Goal: Download file/media

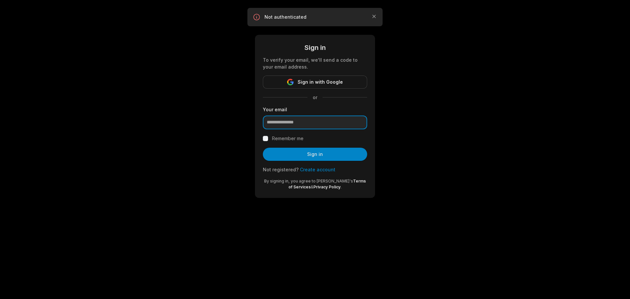
click at [293, 122] on input "email" at bounding box center [315, 123] width 104 height 14
click at [340, 82] on span "Sign in with Google" at bounding box center [320, 82] width 45 height 8
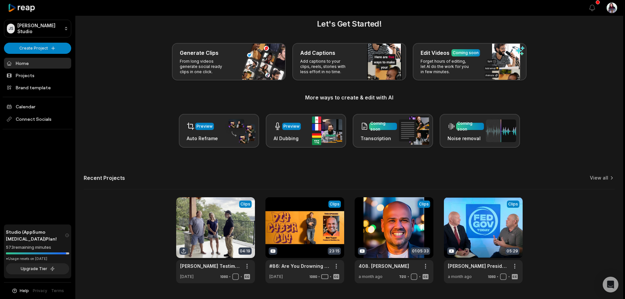
scroll to position [29, 0]
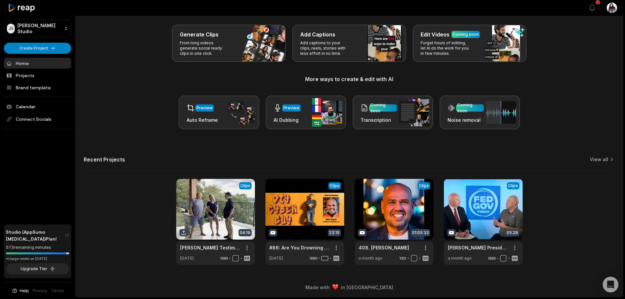
click at [605, 156] on div "Let's Get Started! Generate Clips From long videos generate social ready clips …" at bounding box center [349, 132] width 547 height 265
click at [606, 158] on link "View all" at bounding box center [599, 159] width 18 height 7
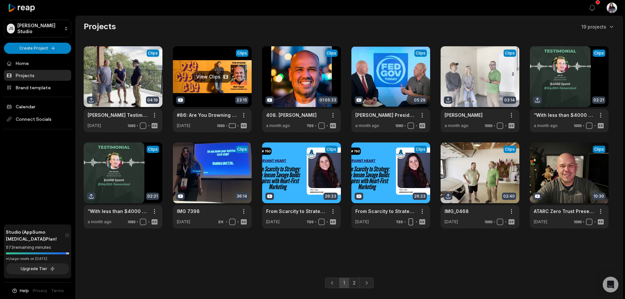
click at [215, 77] on link at bounding box center [212, 89] width 79 height 86
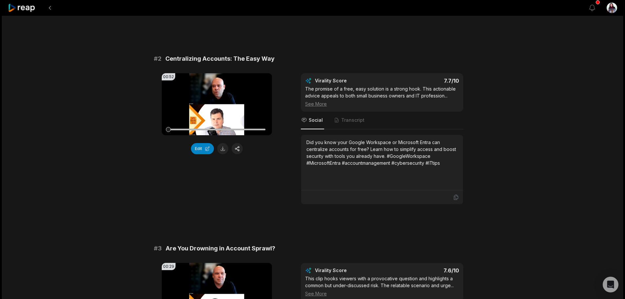
scroll to position [230, 0]
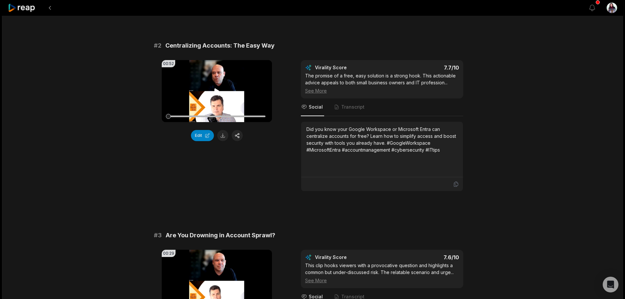
click at [217, 90] on icon at bounding box center [217, 91] width 5 height 6
click at [215, 90] on icon at bounding box center [217, 91] width 8 height 8
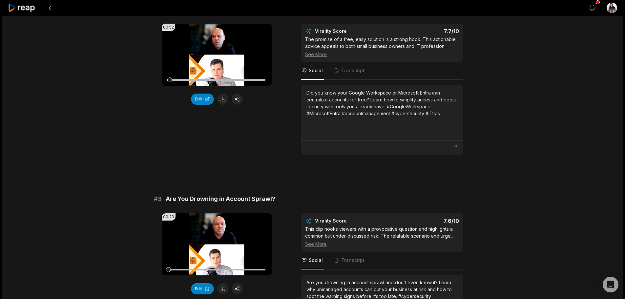
scroll to position [361, 0]
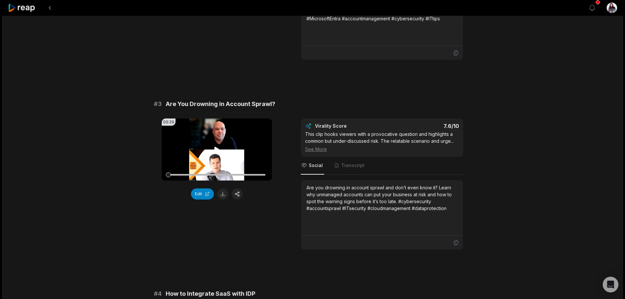
click at [210, 149] on video "Your browser does not support mp4 format." at bounding box center [217, 150] width 110 height 62
click at [213, 148] on video "Your browser does not support mp4 format." at bounding box center [217, 150] width 110 height 62
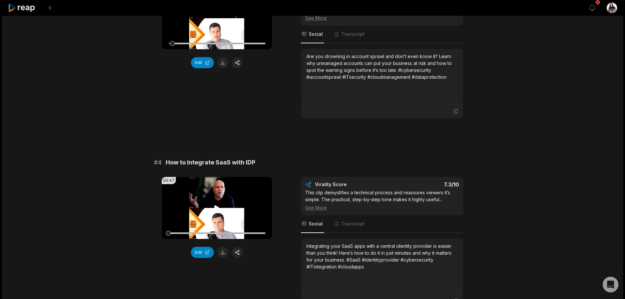
click at [228, 211] on video "Your browser does not support mp4 format." at bounding box center [217, 208] width 110 height 62
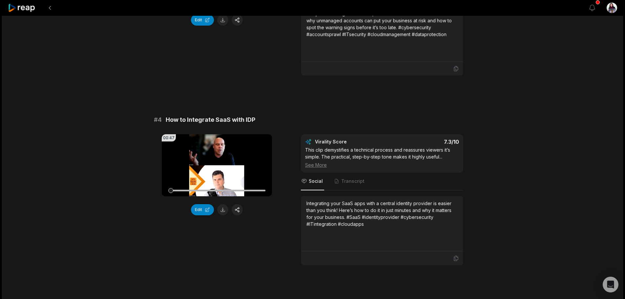
scroll to position [558, 0]
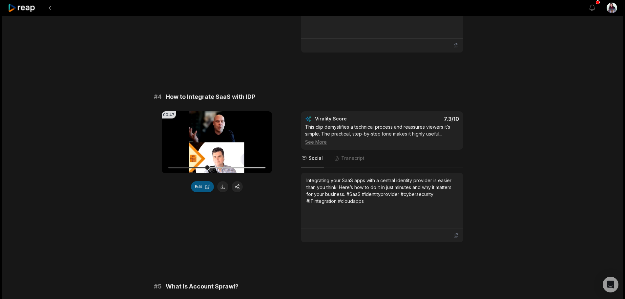
click at [196, 187] on button "Edit" at bounding box center [202, 186] width 23 height 11
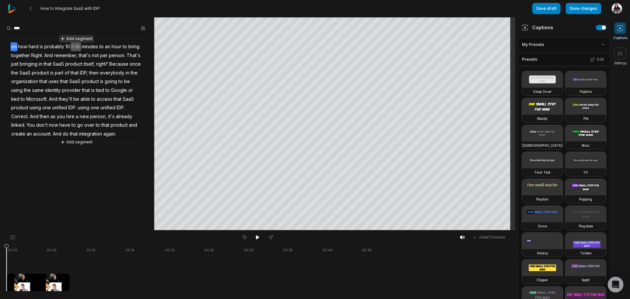
click at [81, 38] on button "Add segment" at bounding box center [76, 38] width 35 height 7
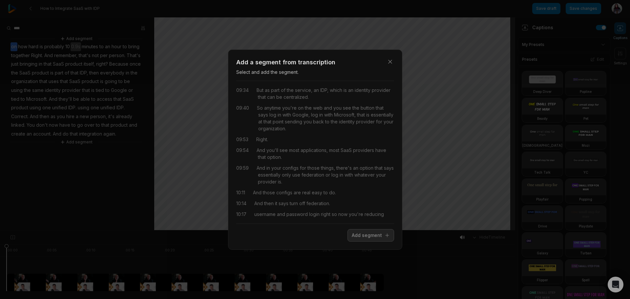
scroll to position [1767, 0]
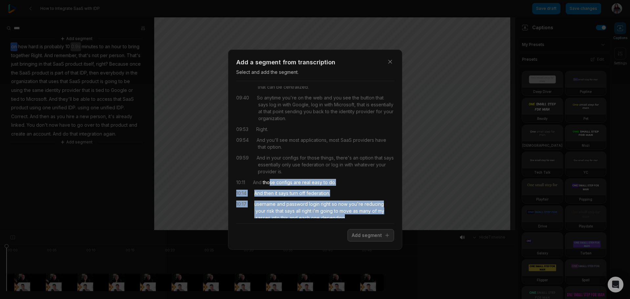
drag, startPoint x: 272, startPoint y: 176, endPoint x: 364, endPoint y: 216, distance: 101.0
click at [364, 216] on div "00:00 This is DIY Cyber Guy with David W. 00:04 Schroepfer. 00:05 Every week, h…" at bounding box center [315, 152] width 158 height 132
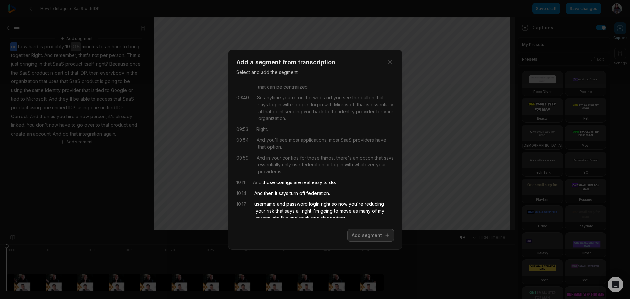
click at [376, 242] on div "Close Add a segment from transcription Select and add the segment. 00:00 This i…" at bounding box center [315, 150] width 174 height 200
click at [375, 235] on button "Add segment" at bounding box center [371, 235] width 47 height 12
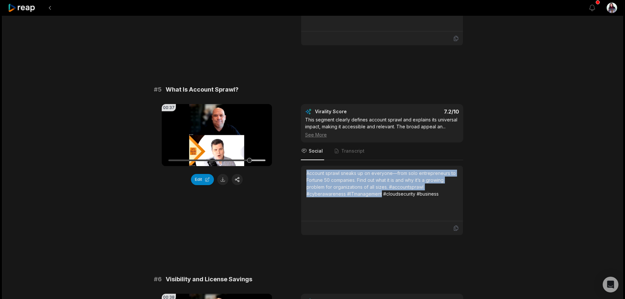
drag, startPoint x: 305, startPoint y: 169, endPoint x: 382, endPoint y: 196, distance: 81.1
click at [382, 196] on div "Account sprawl sneaks up on everyone—from solo entrepreneurs to Fortune 50 comp…" at bounding box center [382, 193] width 162 height 55
copy div "Account sprawl sneaks up on everyone—from solo entrepreneurs to Fortune 50 comp…"
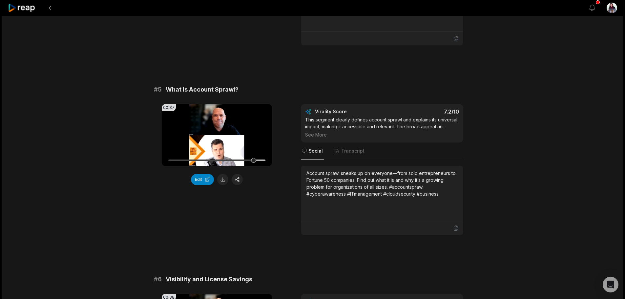
click at [246, 227] on div "00:37 Your browser does not support mp4 format. Edit" at bounding box center [217, 169] width 110 height 131
click at [200, 182] on button "Edit" at bounding box center [202, 179] width 23 height 11
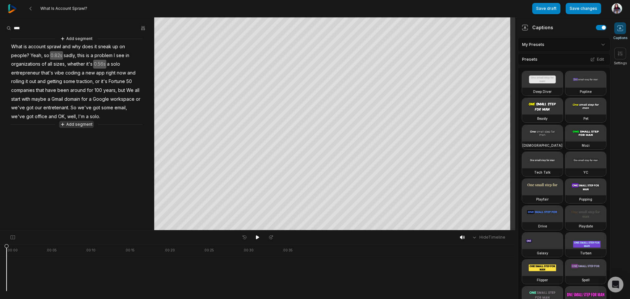
click at [78, 123] on button "Add segment" at bounding box center [76, 124] width 35 height 7
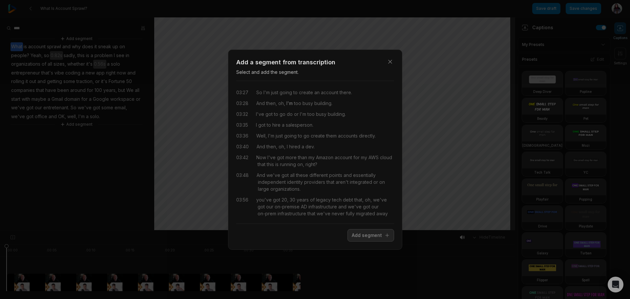
scroll to position [66, 0]
click at [391, 62] on icon "button" at bounding box center [390, 61] width 7 height 7
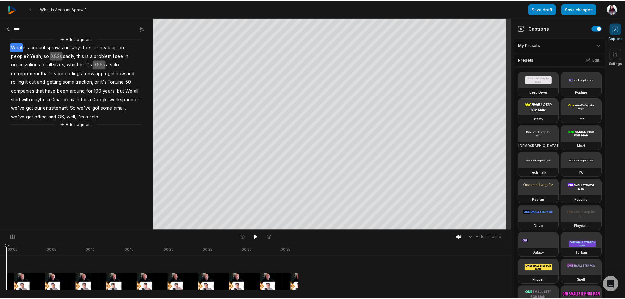
scroll to position [0, 0]
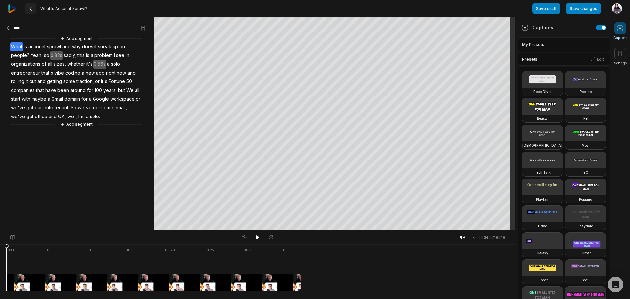
click at [31, 10] on icon at bounding box center [30, 8] width 5 height 5
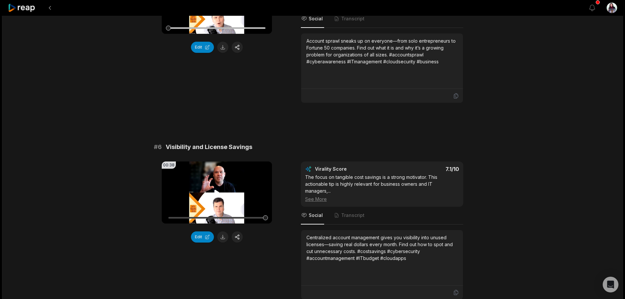
click at [218, 191] on icon at bounding box center [217, 193] width 5 height 6
click at [208, 234] on button "Edit" at bounding box center [202, 236] width 23 height 11
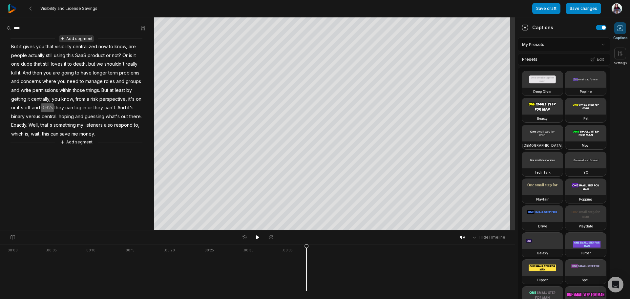
click at [83, 40] on button "Add segment" at bounding box center [76, 38] width 35 height 7
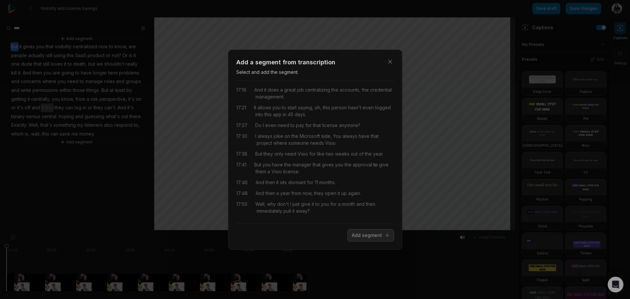
scroll to position [3114, 0]
click at [388, 59] on icon "button" at bounding box center [390, 61] width 7 height 7
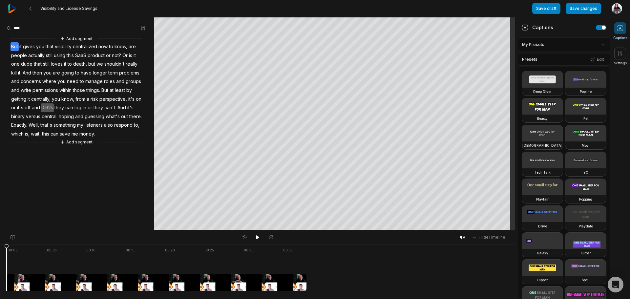
scroll to position [0, 0]
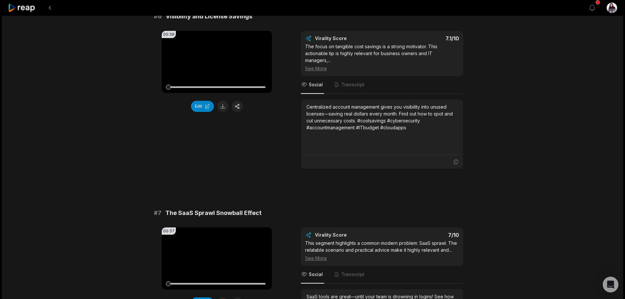
scroll to position [986, 0]
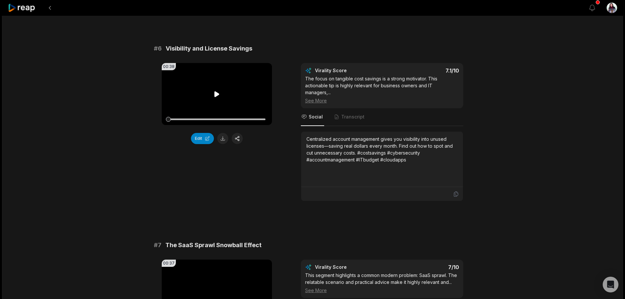
click at [212, 85] on video "Your browser does not support mp4 format." at bounding box center [217, 94] width 110 height 62
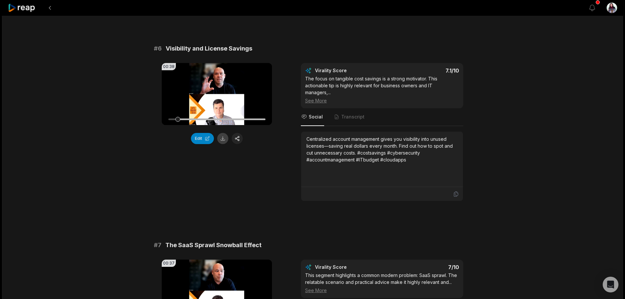
click at [221, 138] on button at bounding box center [222, 138] width 11 height 11
click at [215, 95] on icon at bounding box center [217, 94] width 8 height 8
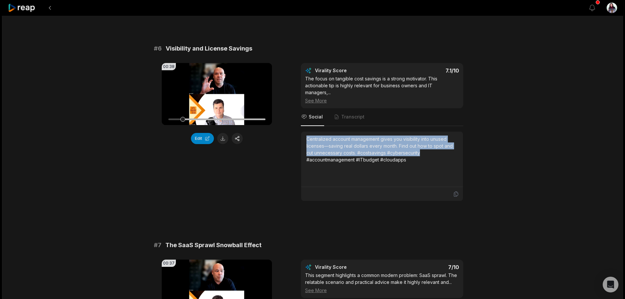
drag, startPoint x: 306, startPoint y: 137, endPoint x: 429, endPoint y: 152, distance: 124.0
click at [429, 152] on div "Centralized account management gives you visibility into unused licenses—saving…" at bounding box center [382, 159] width 162 height 55
copy div "Centralized account management gives you visibility into unused licenses—saving…"
